Goal: Task Accomplishment & Management: Manage account settings

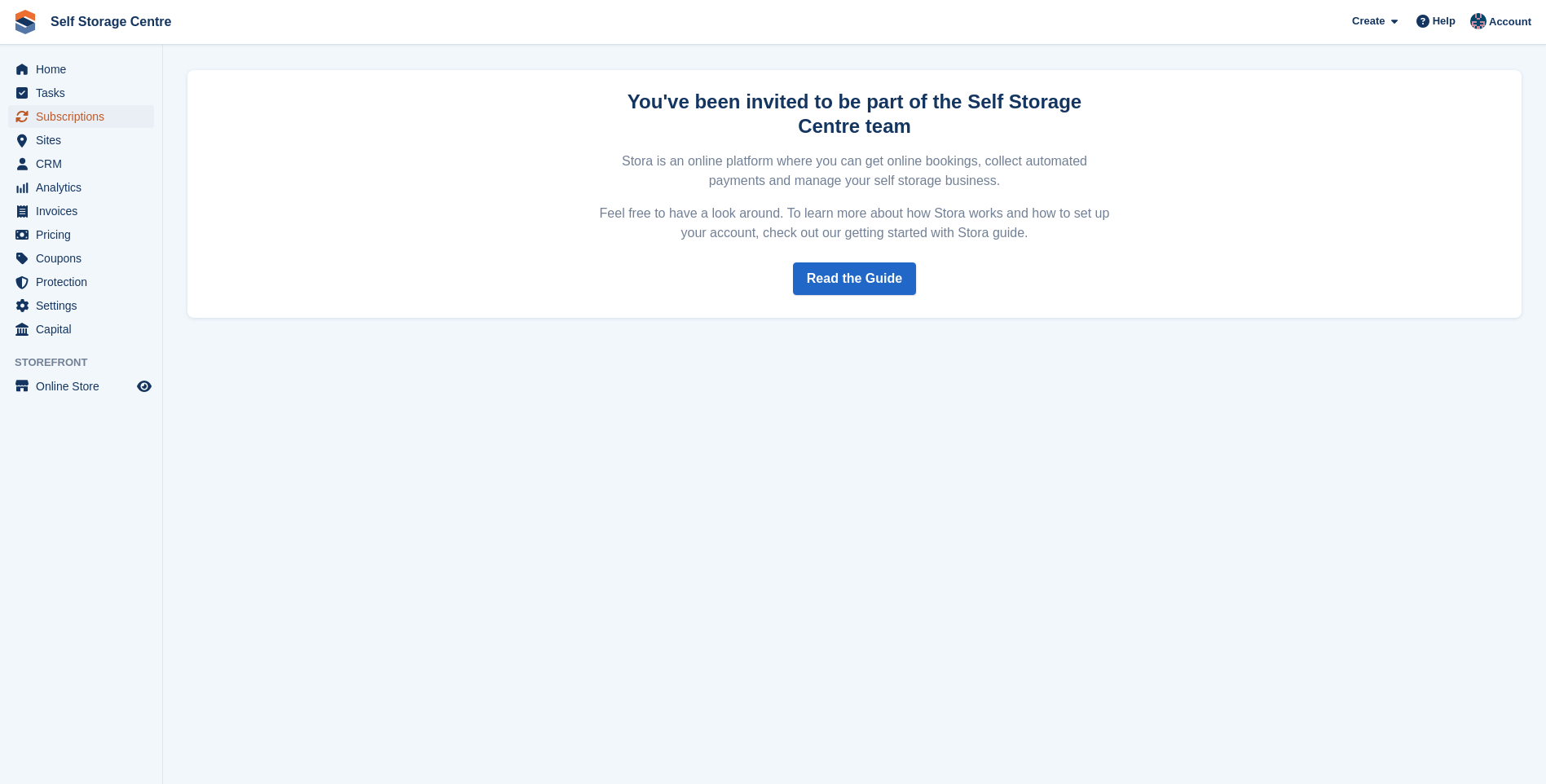
click at [89, 114] on span "Subscriptions" at bounding box center [85, 117] width 98 height 23
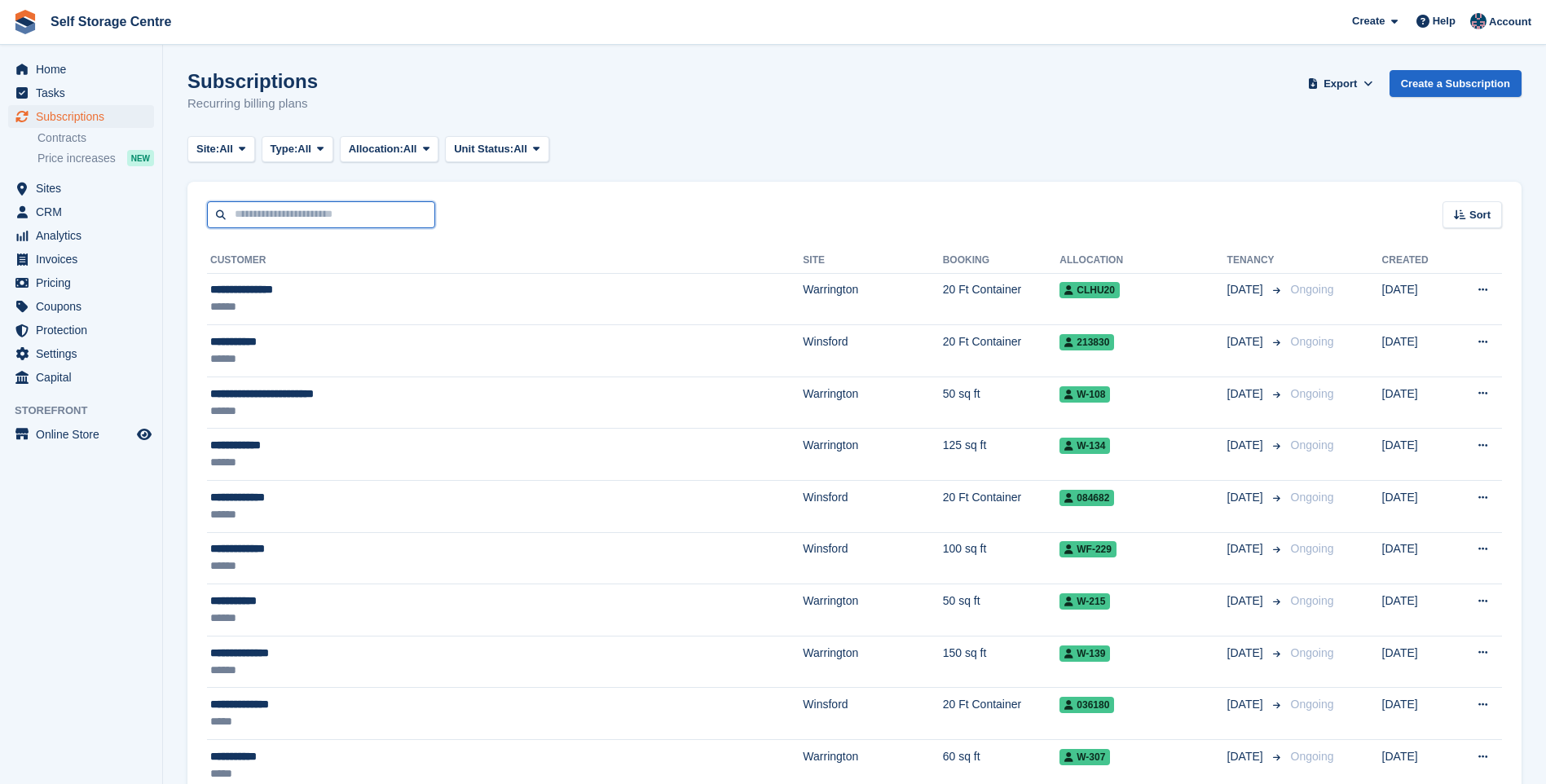
click at [278, 216] on input "text" at bounding box center [321, 215] width 228 height 27
type input "******"
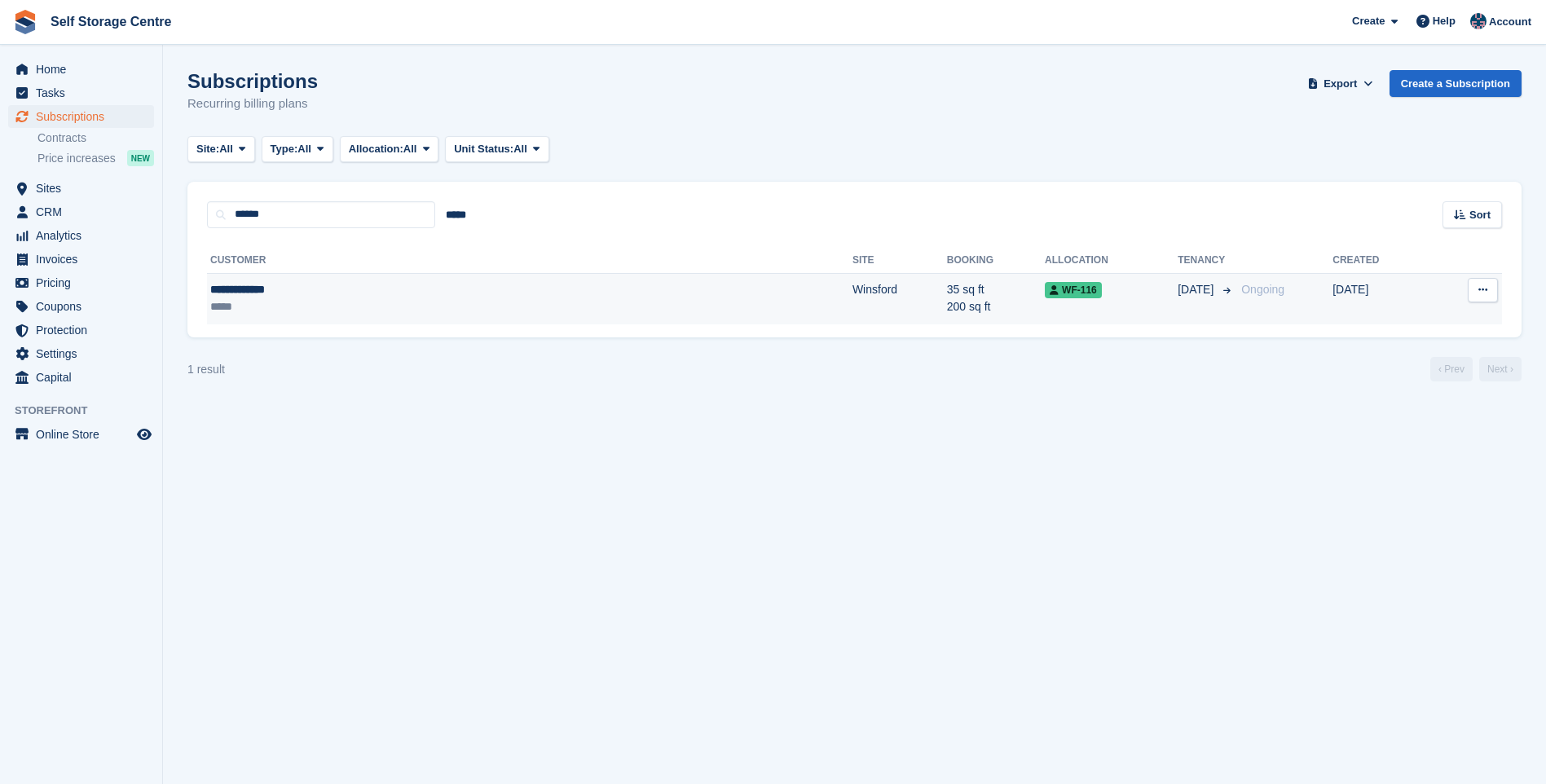
click at [285, 281] on div "**********" at bounding box center [362, 289] width 304 height 17
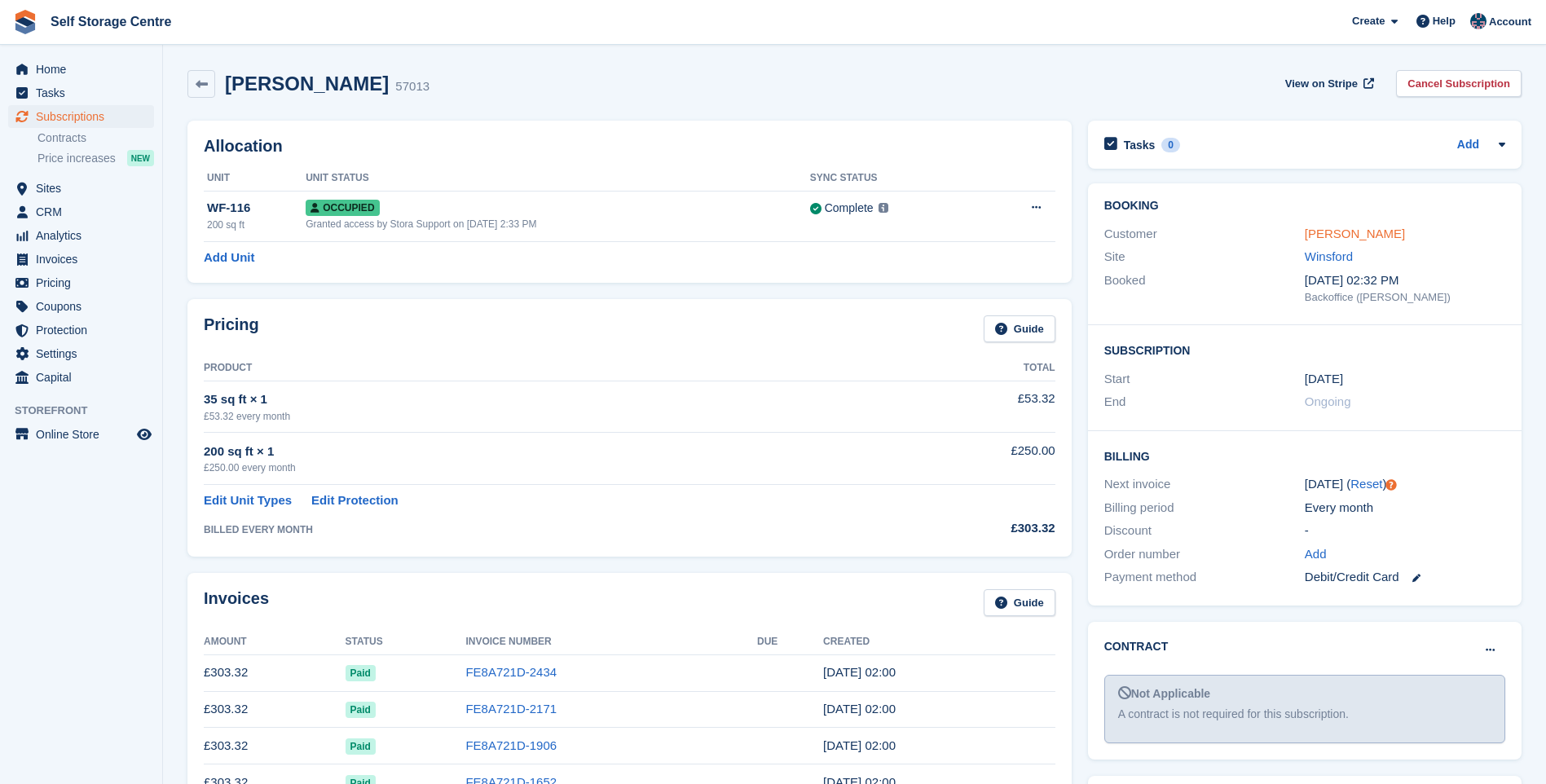
click at [1327, 232] on link "Howard Wigham" at bounding box center [1355, 234] width 100 height 14
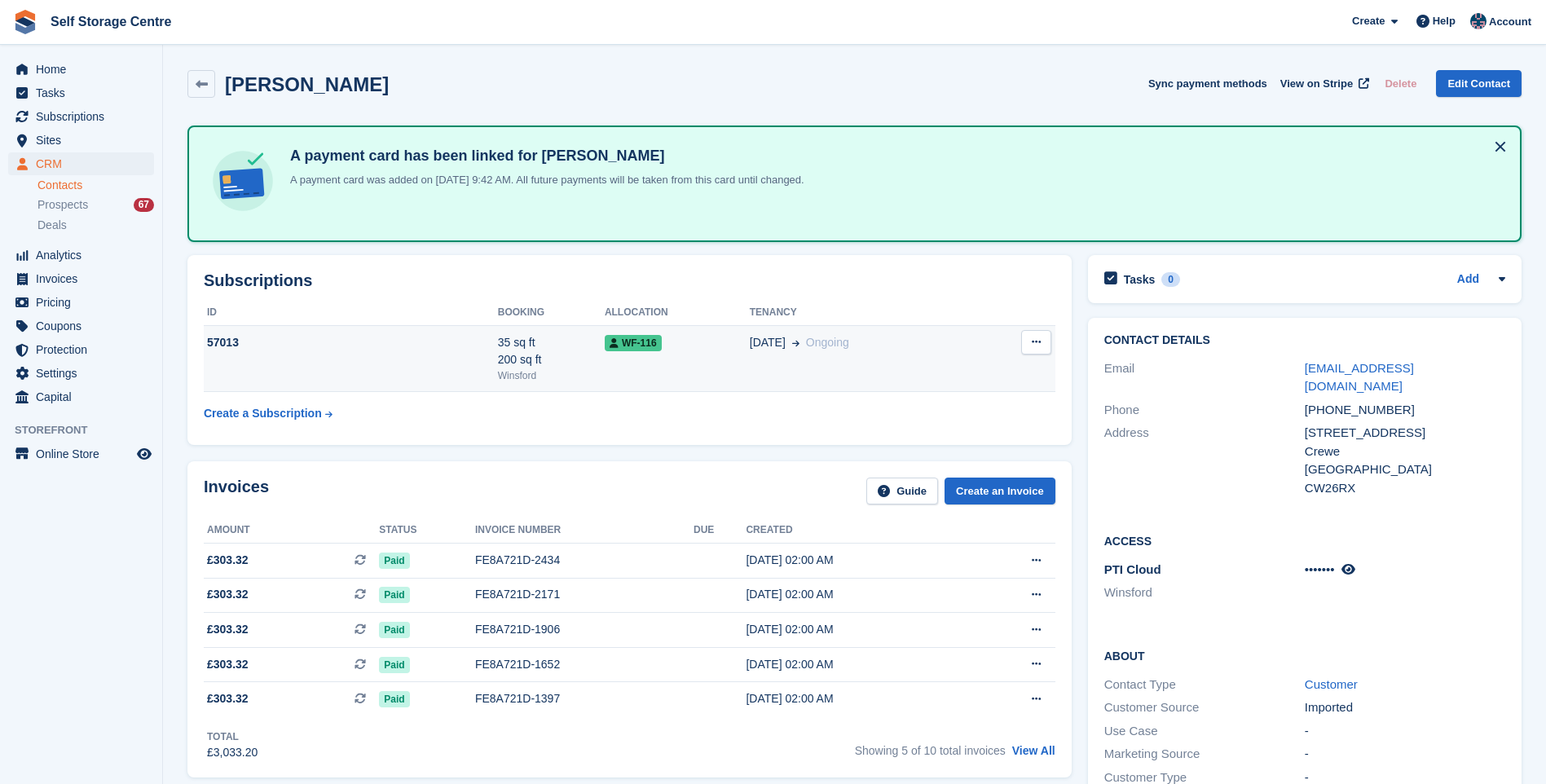
click at [1038, 347] on icon at bounding box center [1037, 342] width 9 height 11
click at [592, 383] on td "35 sq ft 200 sq ft Winsford" at bounding box center [551, 359] width 107 height 67
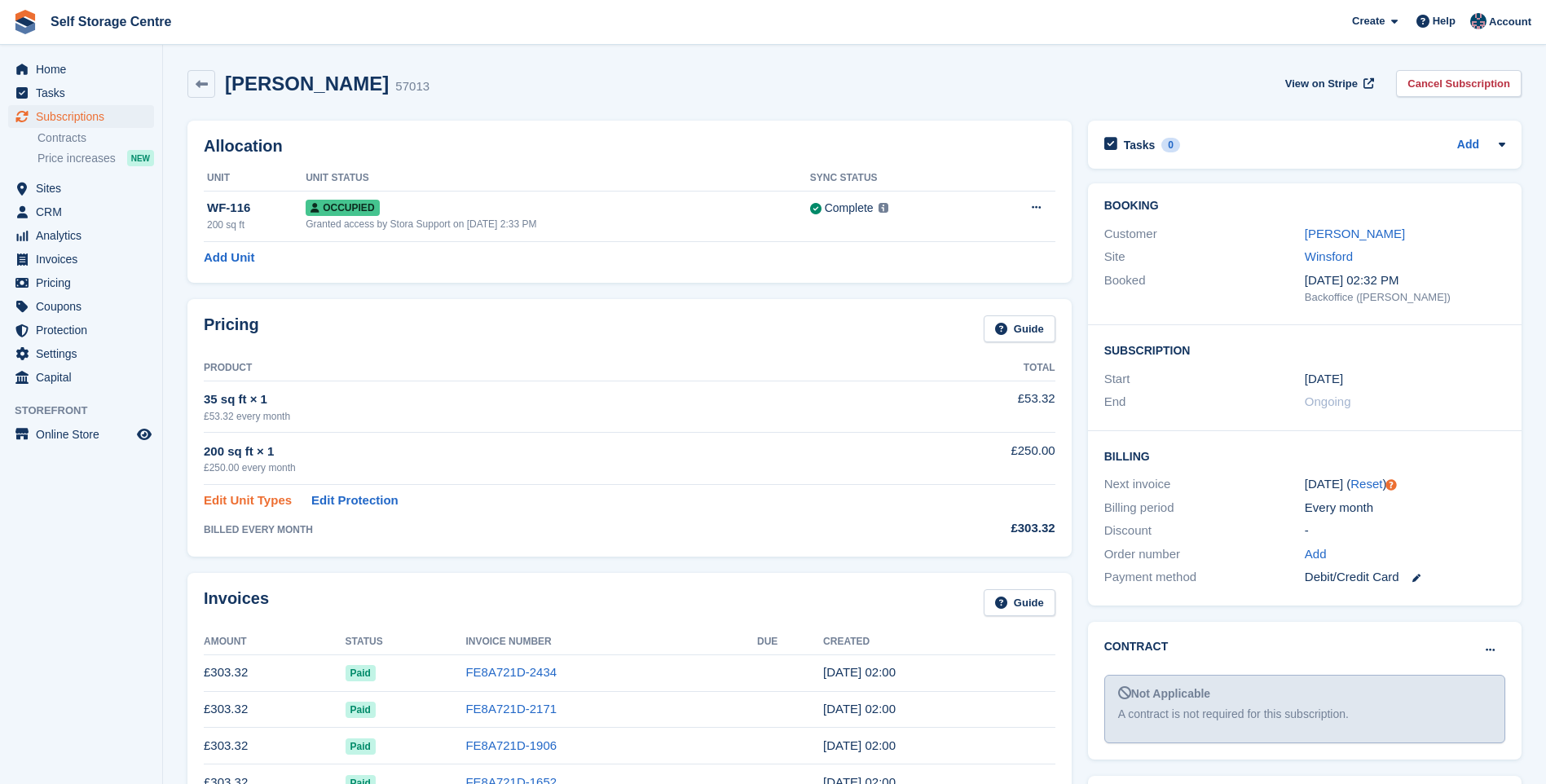
click at [256, 502] on link "Edit Unit Types" at bounding box center [247, 500] width 88 height 19
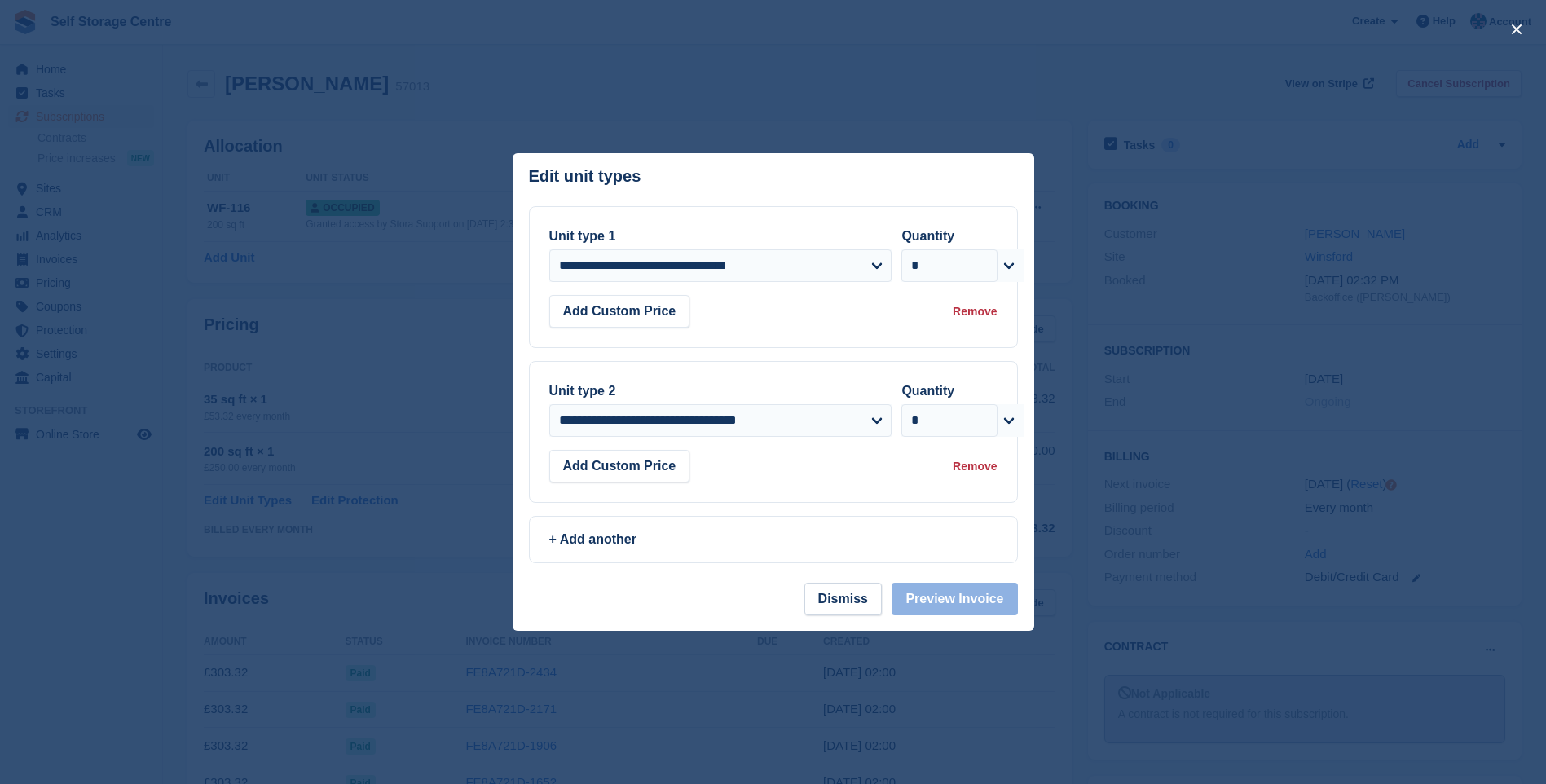
click at [980, 314] on div "Remove" at bounding box center [974, 311] width 44 height 17
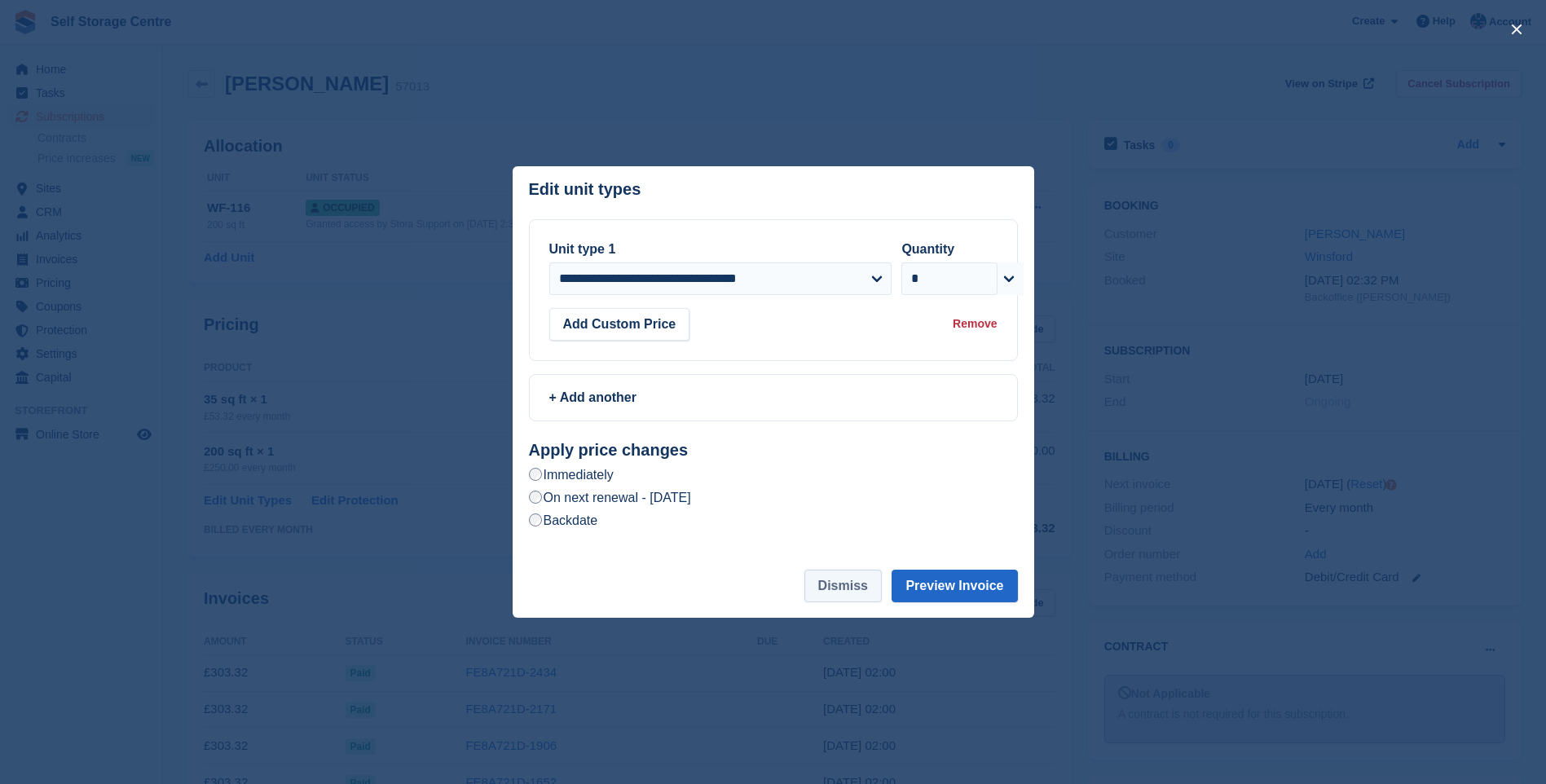
click at [851, 588] on button "Dismiss" at bounding box center [843, 586] width 78 height 33
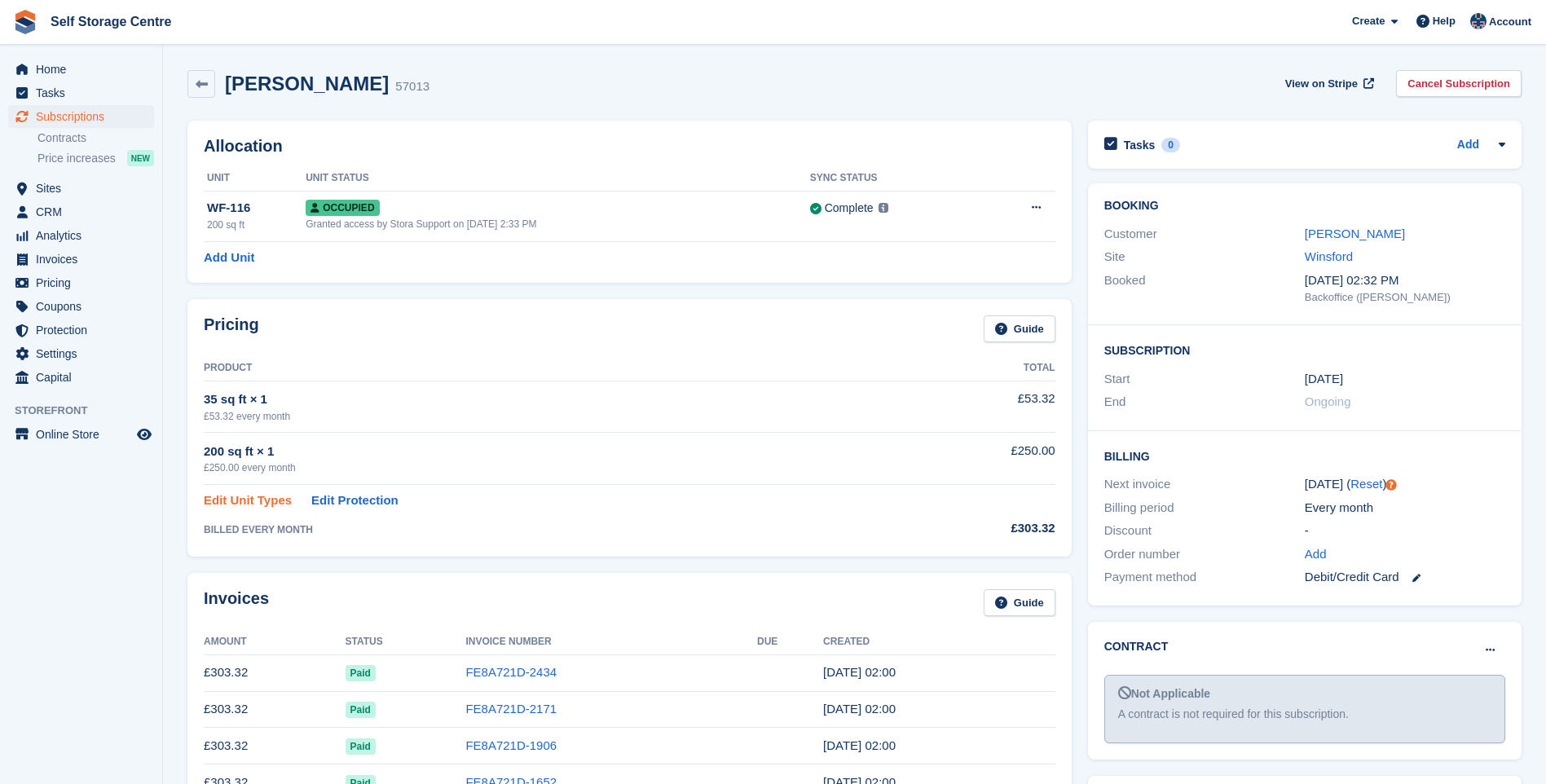
click at [255, 497] on link "Edit Unit Types" at bounding box center [247, 500] width 88 height 19
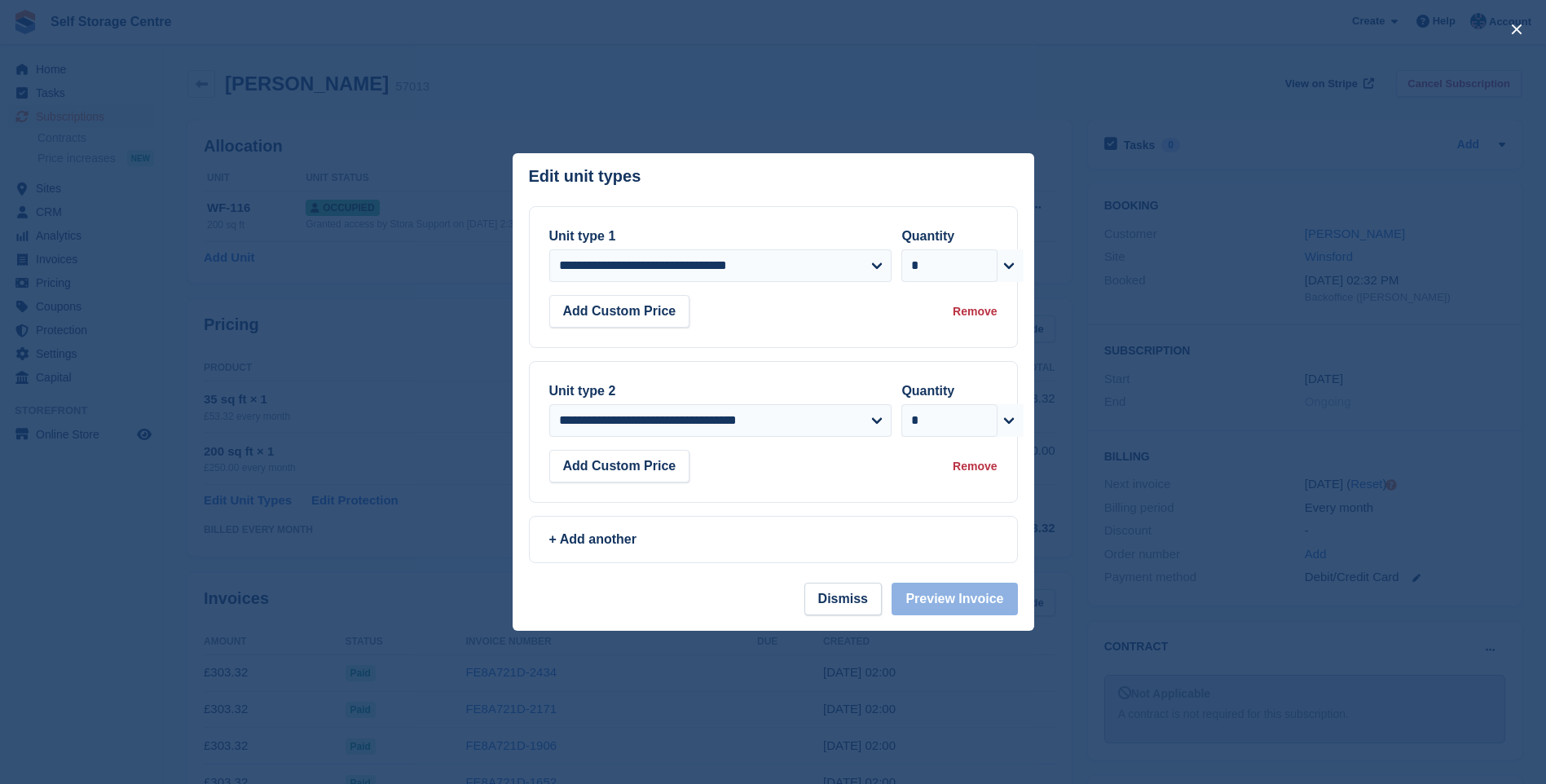
click at [970, 310] on div "Remove" at bounding box center [974, 311] width 44 height 17
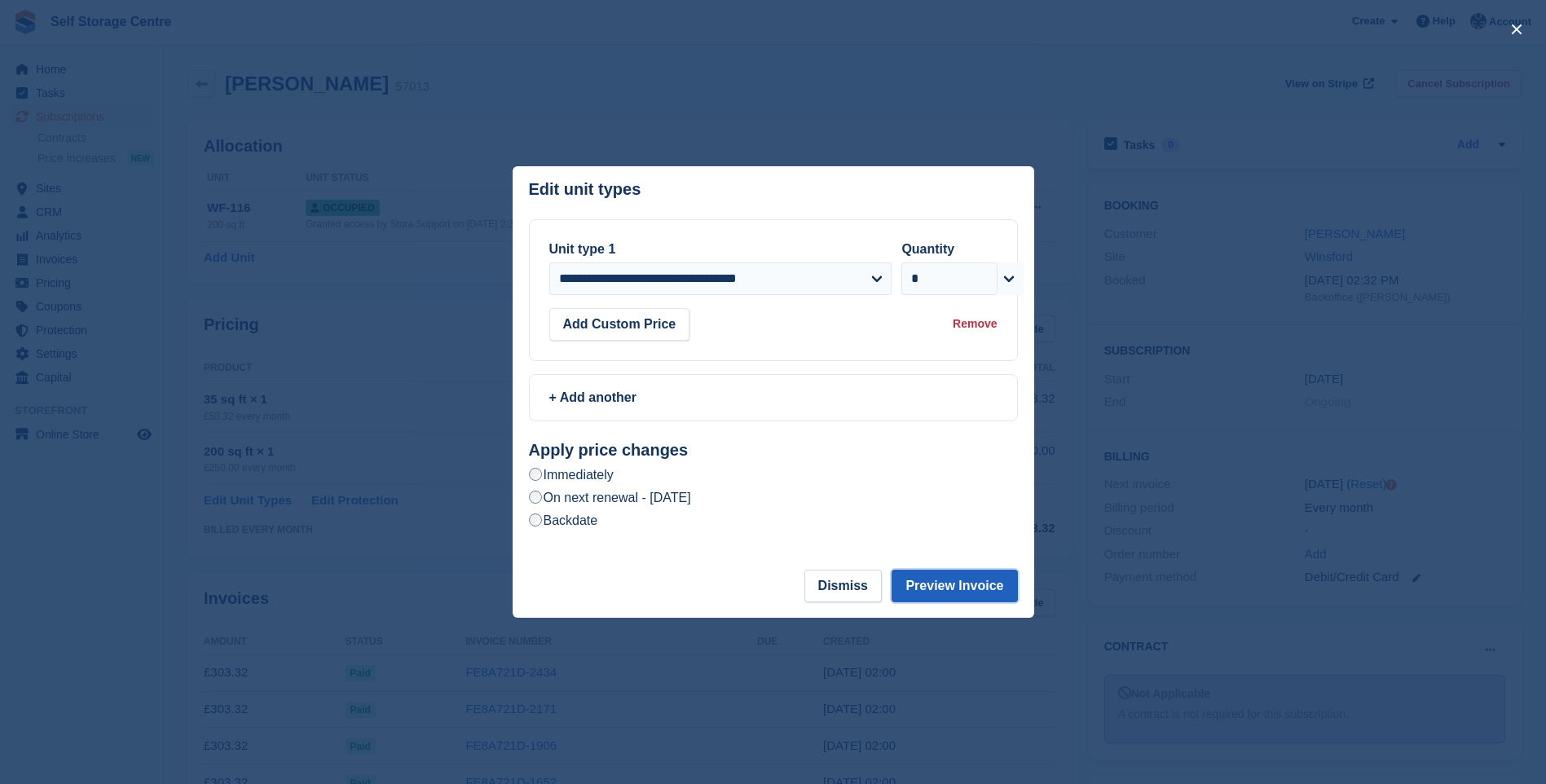
click at [951, 589] on button "Preview Invoice" at bounding box center [955, 586] width 126 height 33
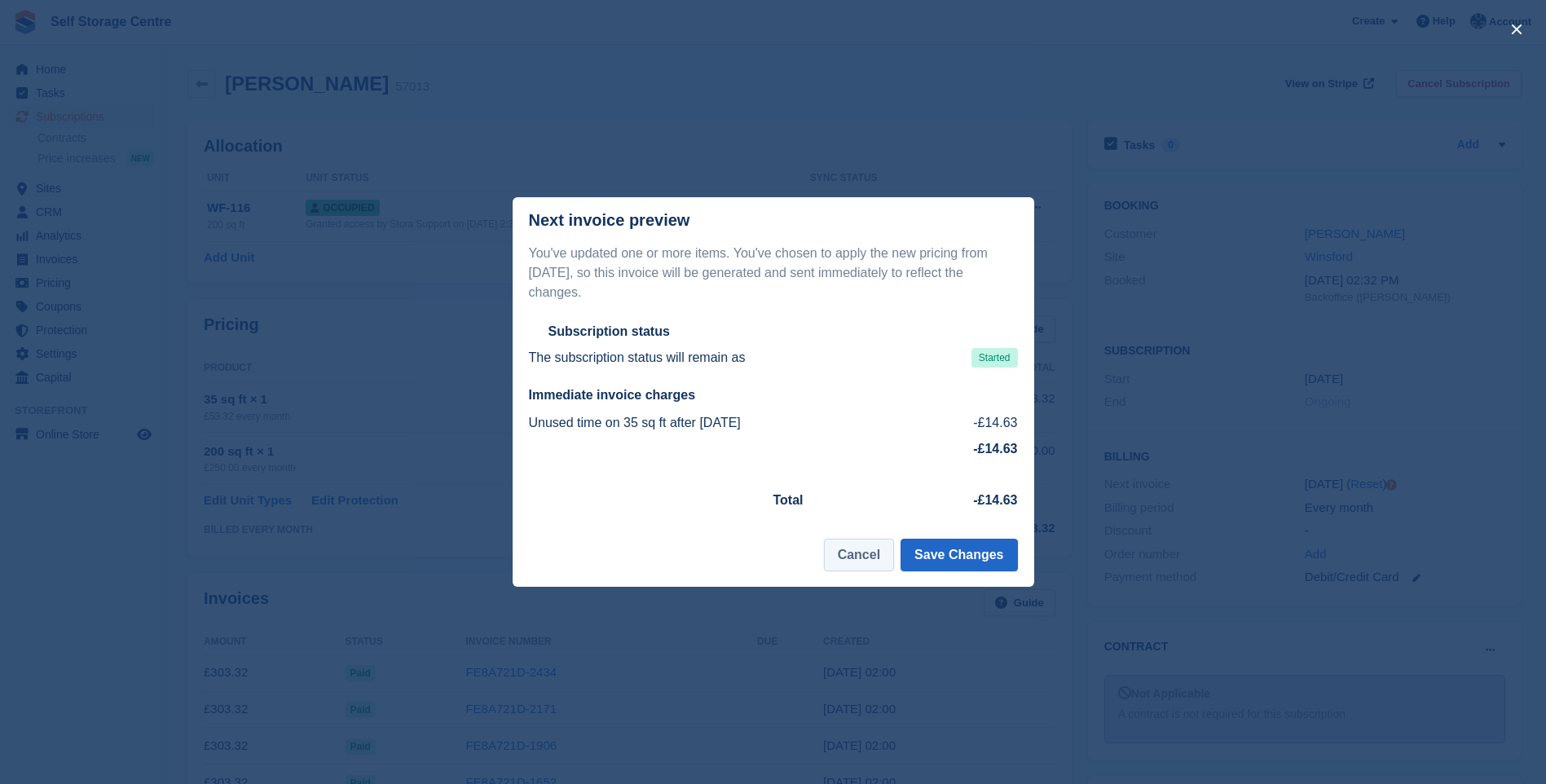
click at [868, 544] on button "Cancel" at bounding box center [859, 555] width 70 height 33
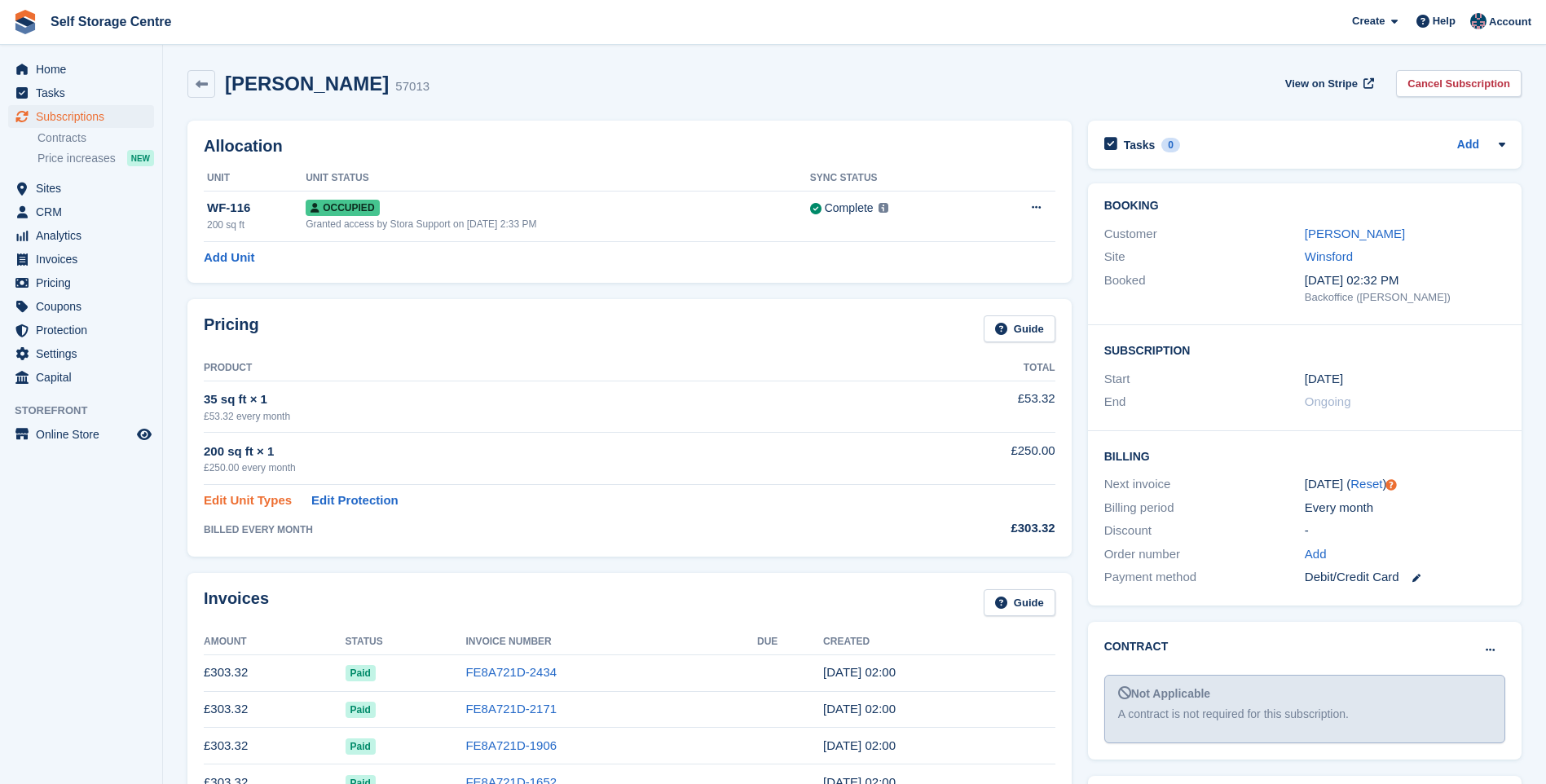
click at [242, 505] on link "Edit Unit Types" at bounding box center [247, 500] width 88 height 19
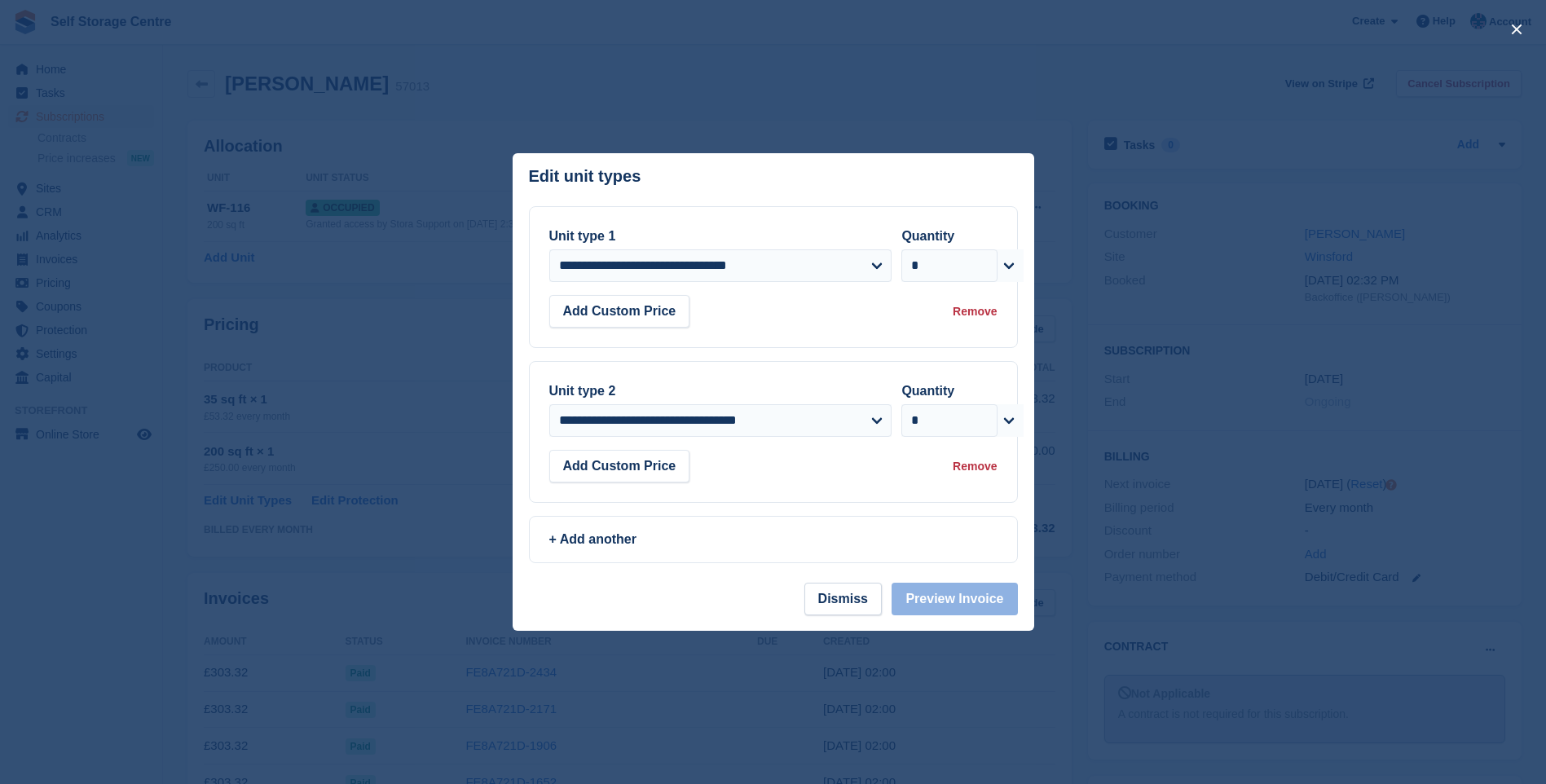
click at [977, 310] on div "Remove" at bounding box center [974, 311] width 44 height 17
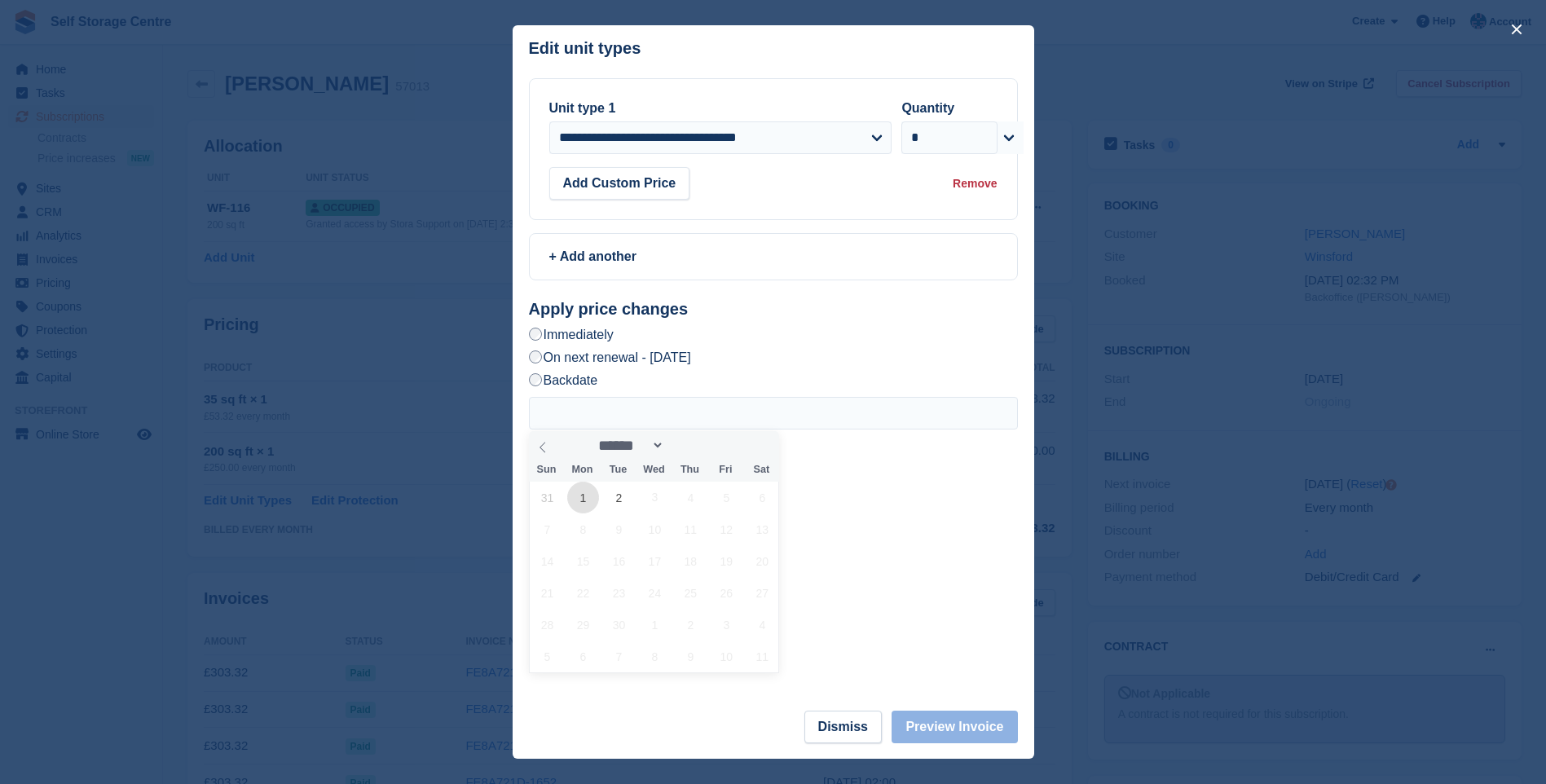
click at [583, 499] on span "1" at bounding box center [583, 498] width 32 height 32
type input "**********"
click at [963, 731] on button "Preview Invoice" at bounding box center [955, 727] width 126 height 33
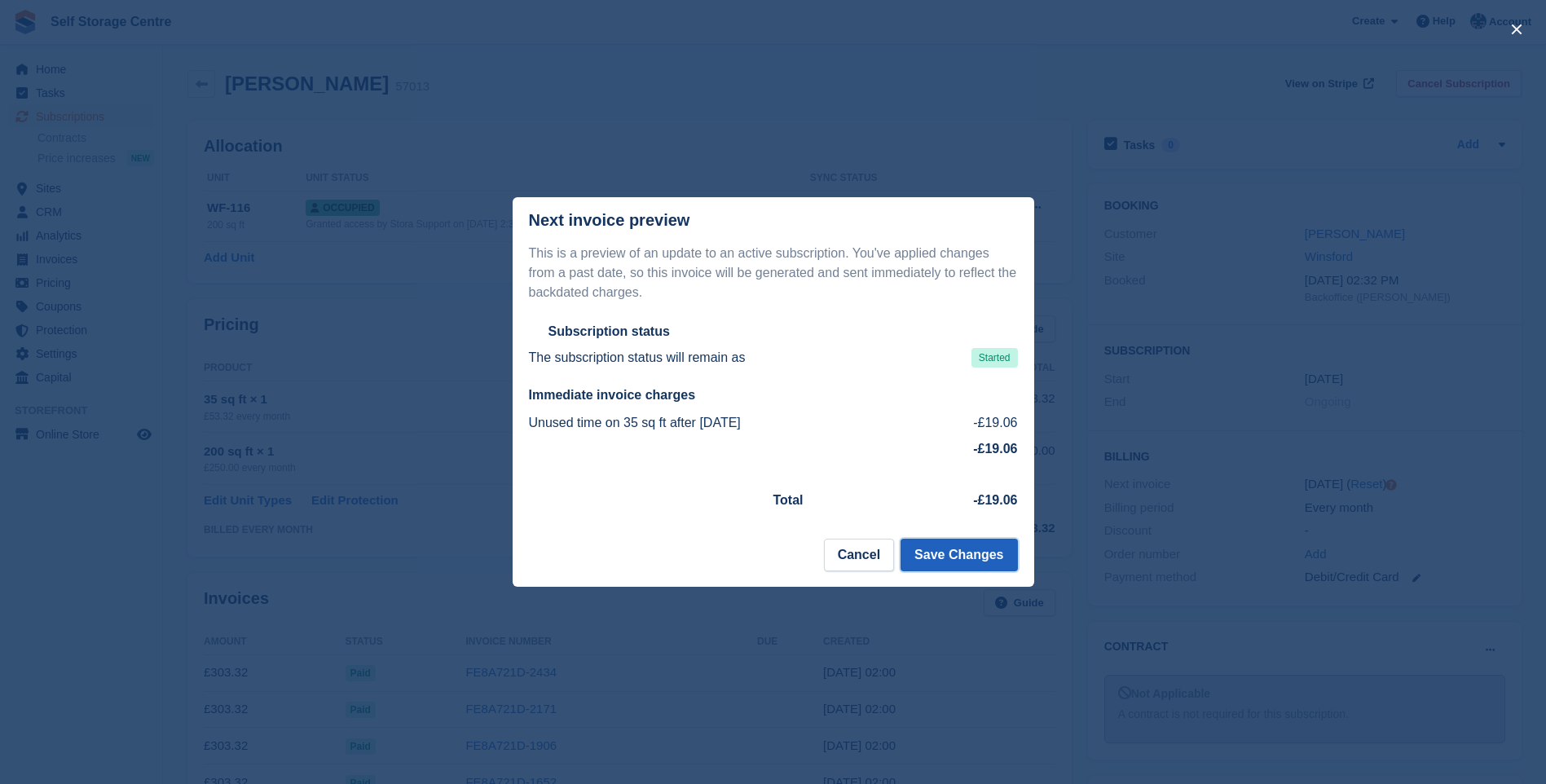
click at [954, 557] on button "Save Changes" at bounding box center [959, 555] width 117 height 33
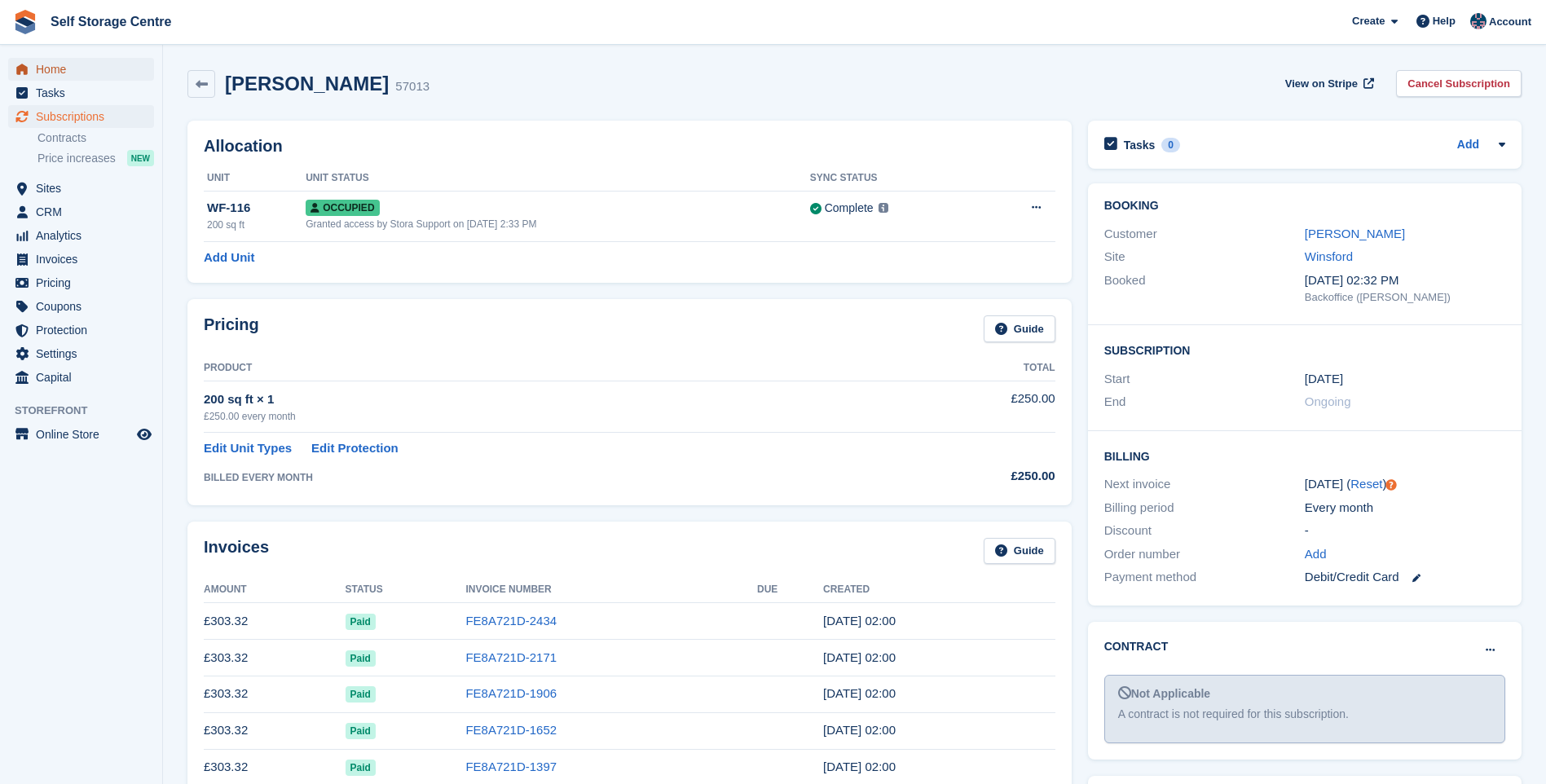
click at [59, 70] on span "Home" at bounding box center [85, 70] width 98 height 23
